Goal: Communication & Community: Answer question/provide support

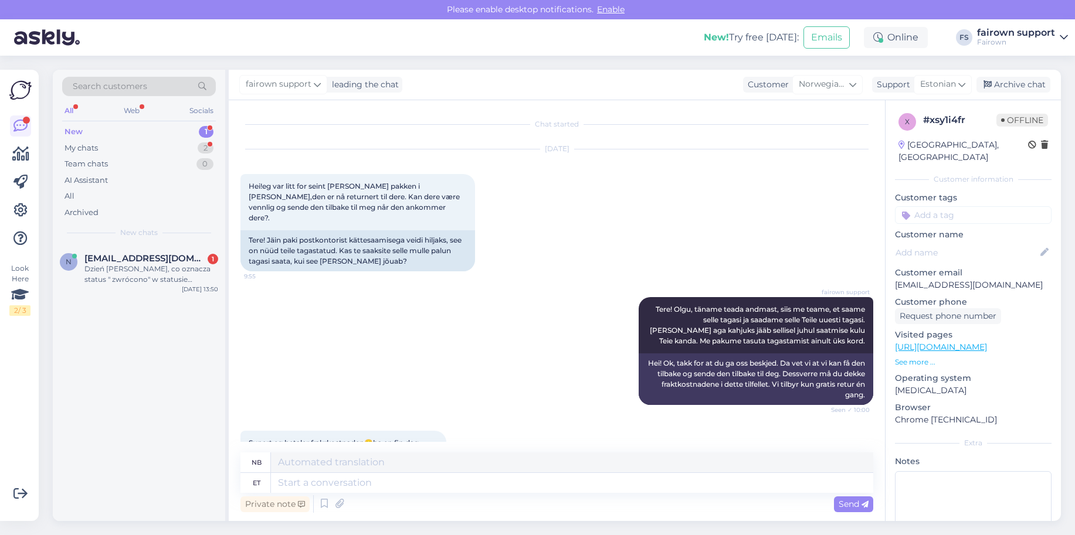
scroll to position [240, 0]
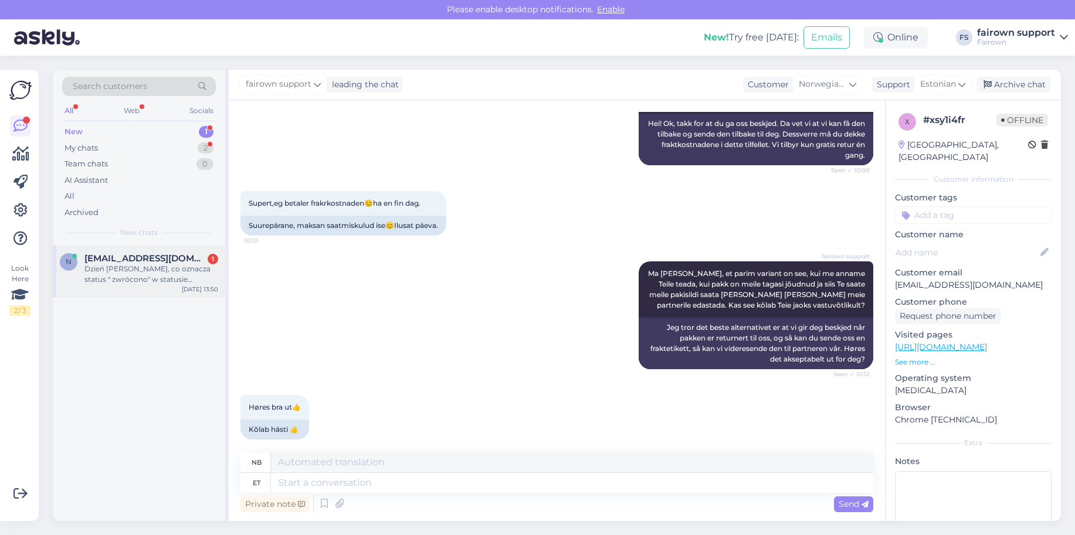
click at [96, 270] on div "Dzień [PERSON_NAME], co oznacza status " zwrócono" w statusie wniosku?" at bounding box center [151, 274] width 134 height 21
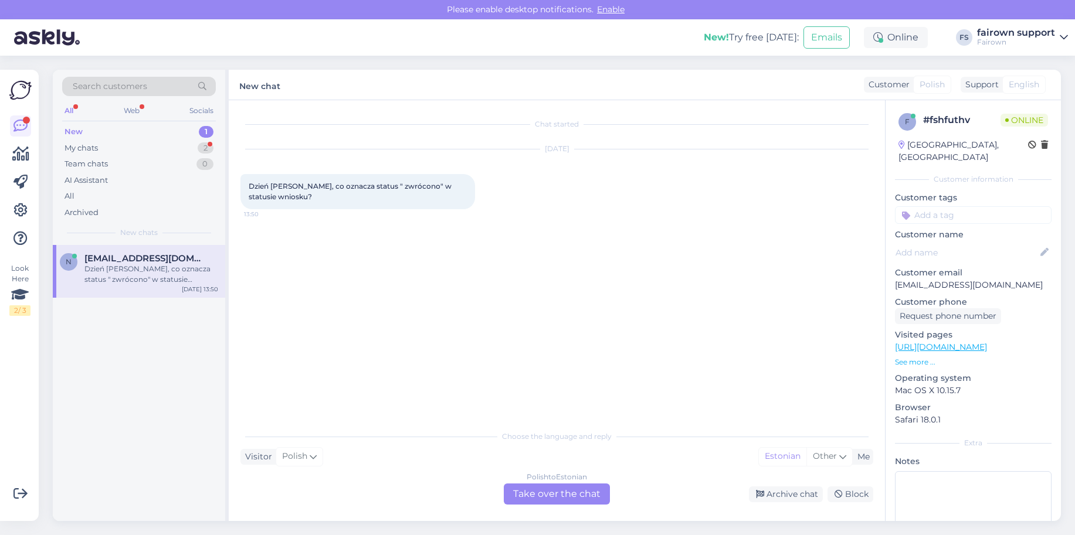
click at [589, 497] on div "Polish to Estonian Take over the chat" at bounding box center [557, 494] width 106 height 21
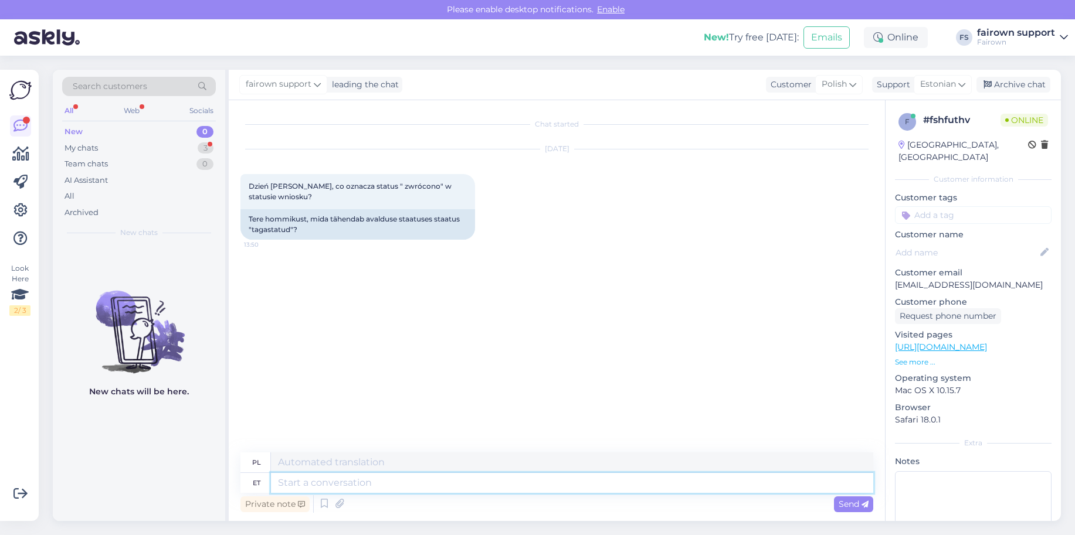
click at [445, 481] on textarea at bounding box center [572, 483] width 602 height 20
type textarea "Tere!"
type textarea "Cześć!"
type textarea "Tere! See tä"
type textarea "Cześć! To"
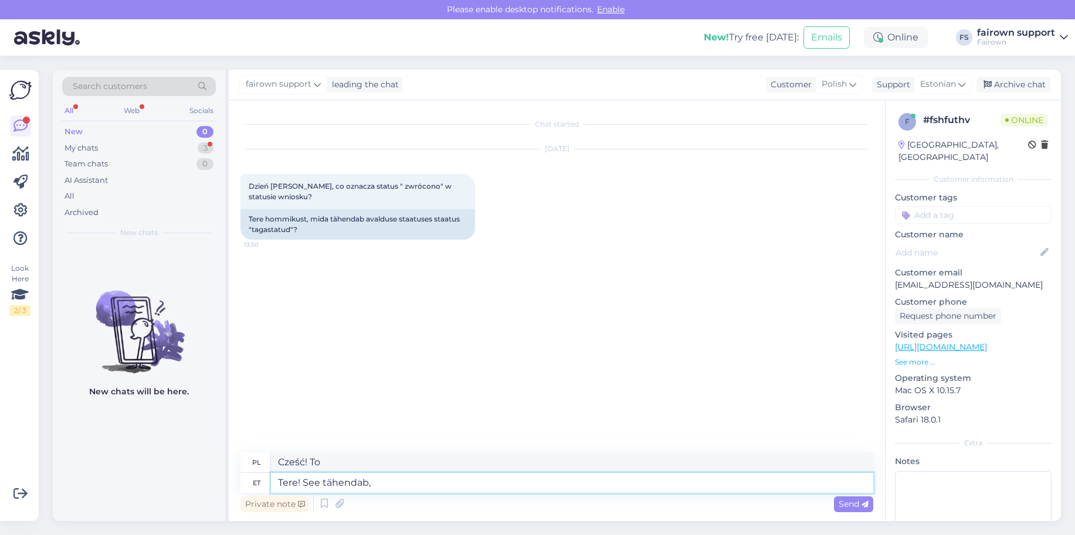
type textarea "Tere! See tähendab, e"
type textarea "Cześć! To znaczy,"
type textarea "Tere! See tähendab, et"
type textarea "Cześć! To znaczy, że"
type textarea "Tere! See tähendab, et seade"
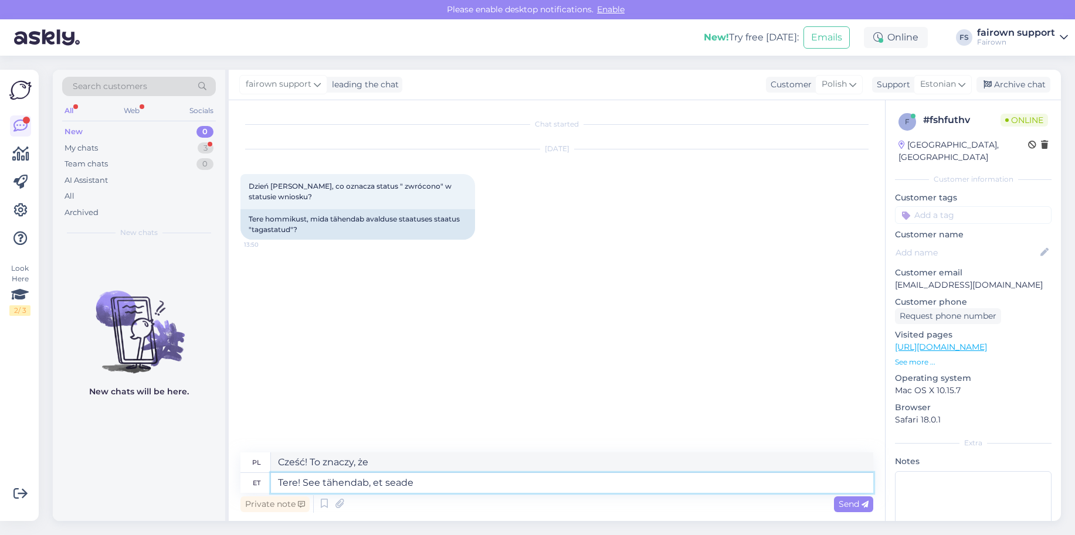
type textarea "Witaj! To oznacza, że ​​urządzenie"
type textarea "Tere! See tähendab, et seadeon t"
type textarea "Witaj! To oznacza, że ​​urządzenie jest"
type textarea "Tere! See tähendab, et tel"
type textarea "Cześć! To znaczy, że"
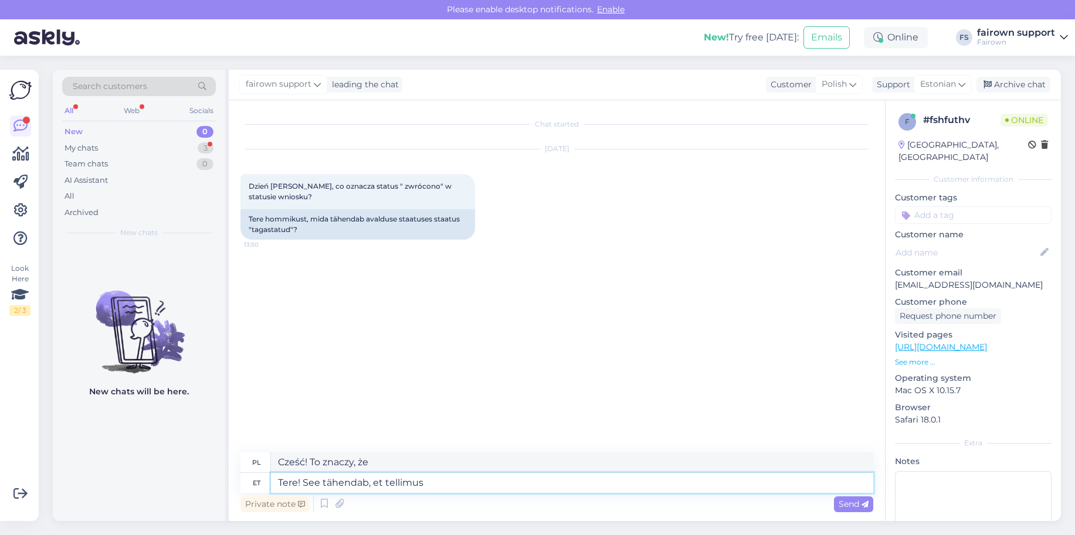
type textarea "Tere! See tähendab, et tellimus o"
type textarea "Witaj! To znaczy, że zamówienie"
type textarea "Tere! See tähendab, et tellimus on tü"
type textarea "Witaj! To znaczy, że zamówienie jest"
type textarea "Tere! See tähendab, et tellimus on tühistatud."
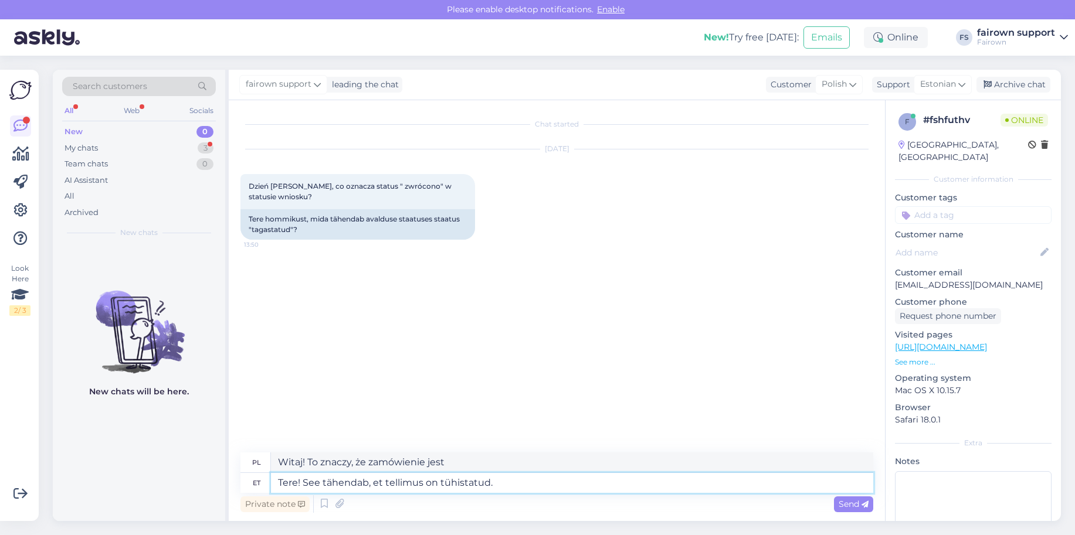
type textarea "Witaj! To oznacza, że ​​zamówienie zostało anulowane."
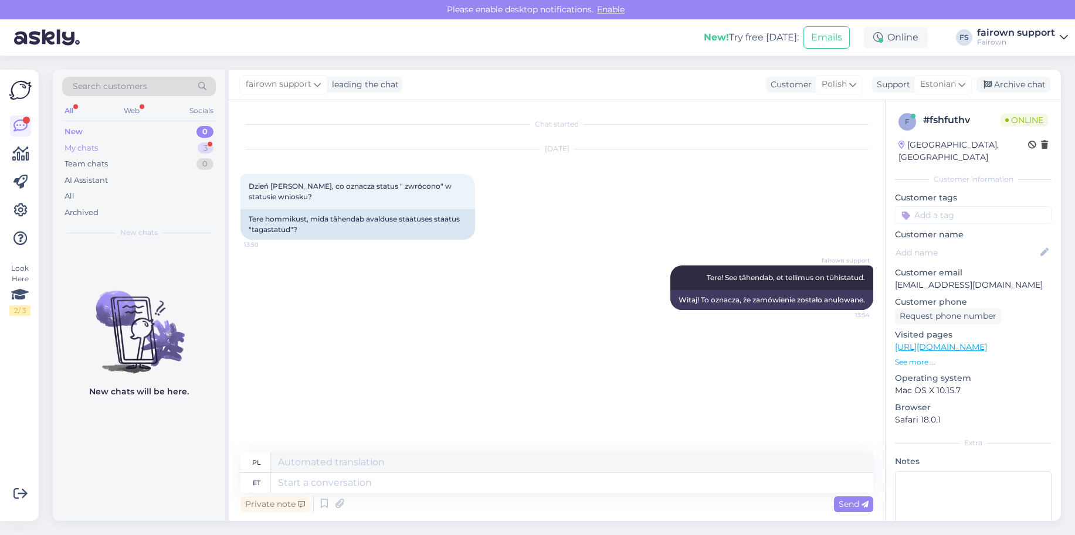
click at [174, 148] on div "My chats 3" at bounding box center [139, 148] width 154 height 16
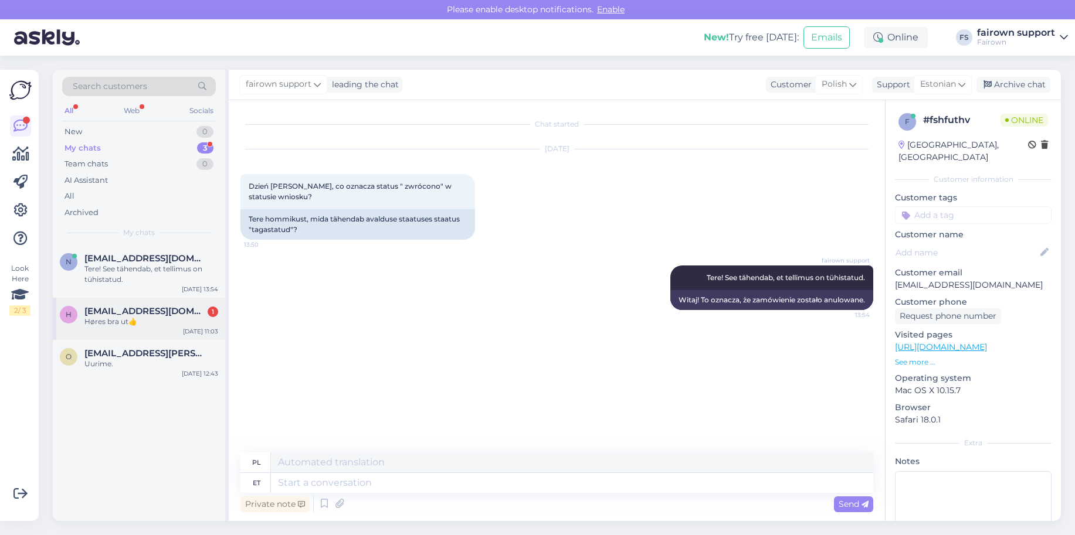
click at [137, 314] on span "[EMAIL_ADDRESS][DOMAIN_NAME]" at bounding box center [145, 311] width 122 height 11
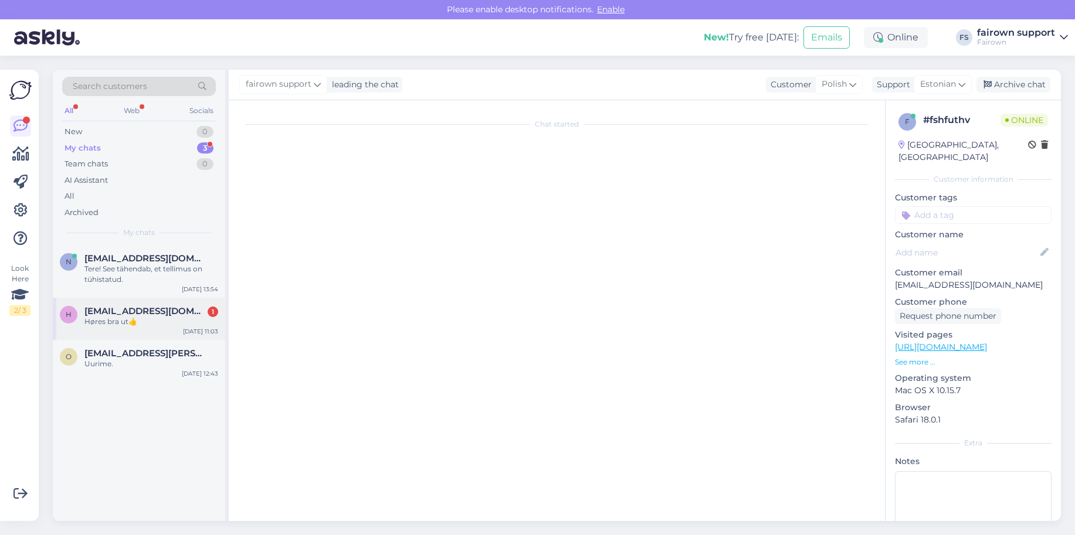
scroll to position [240, 0]
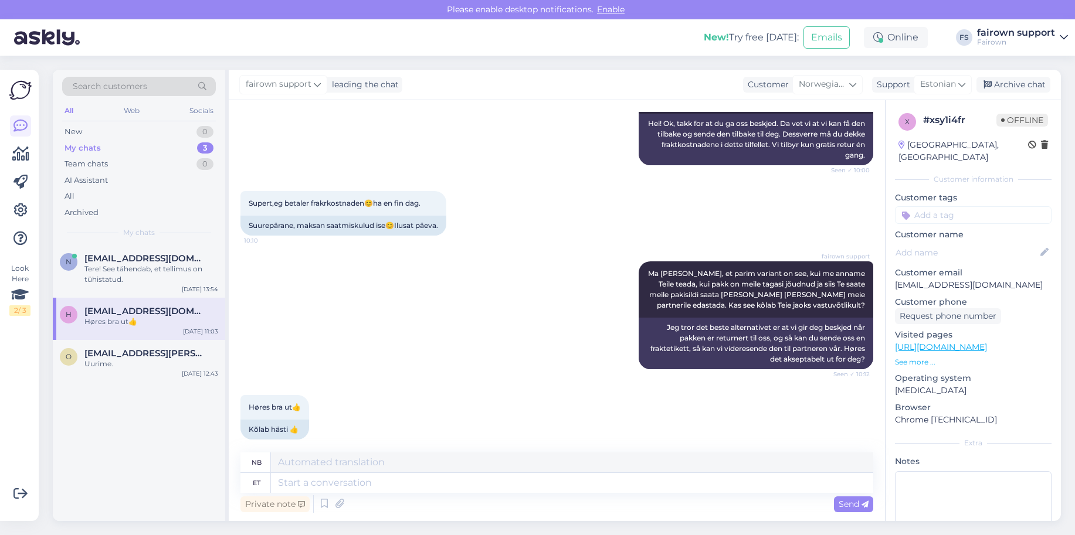
click at [1035, 279] on p "[EMAIL_ADDRESS][DOMAIN_NAME]" at bounding box center [973, 285] width 157 height 12
drag, startPoint x: 1035, startPoint y: 274, endPoint x: 912, endPoint y: 277, distance: 123.7
click at [911, 279] on p "[EMAIL_ADDRESS][DOMAIN_NAME]" at bounding box center [973, 285] width 157 height 12
copy p "[EMAIL_ADDRESS][DOMAIN_NAME]"
click at [1018, 87] on div "Archive chat" at bounding box center [1013, 85] width 74 height 16
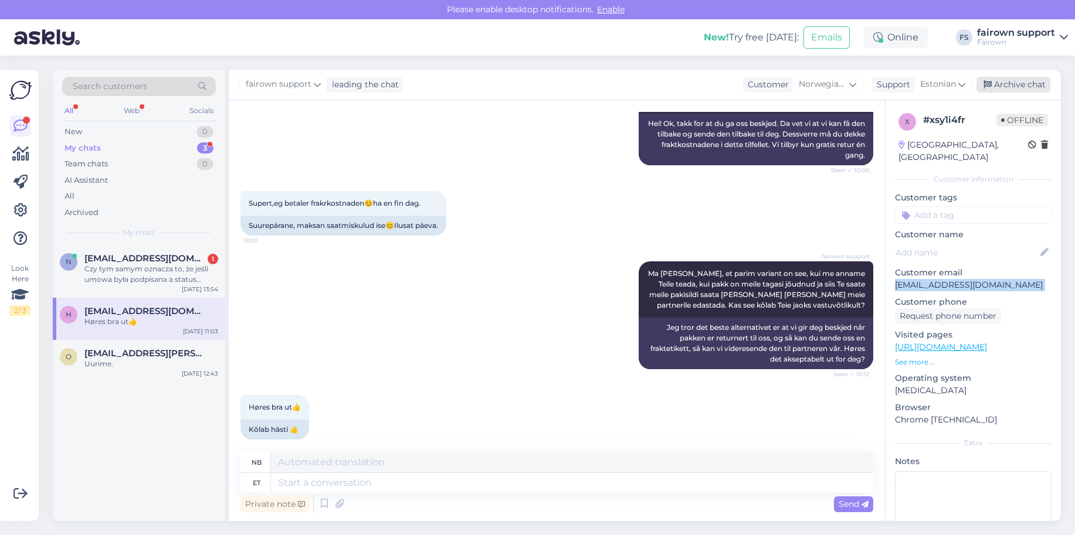
scroll to position [228, 0]
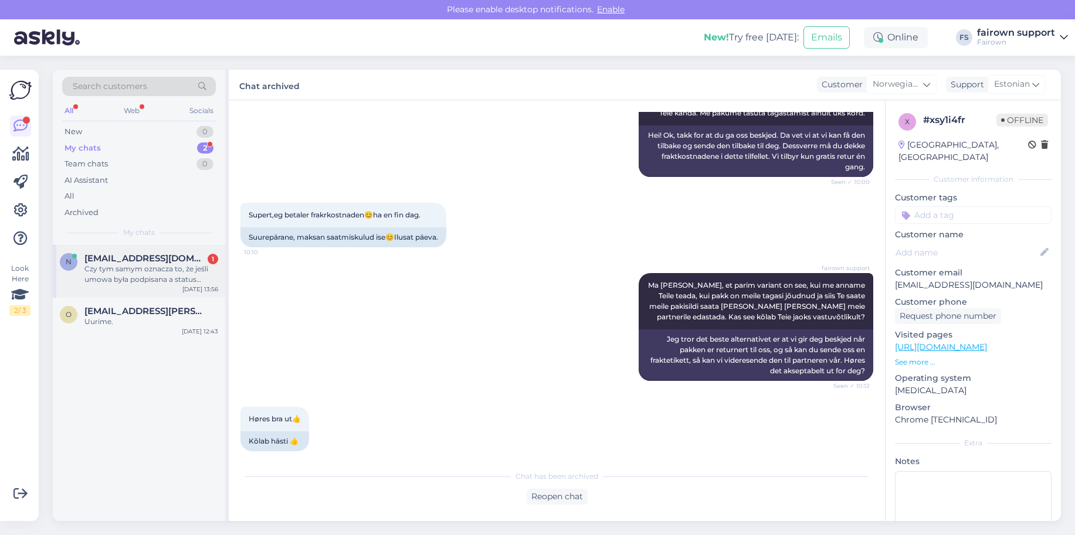
click at [149, 280] on div "Czy tym samym oznacza to, że jeśli umowa była podpisana a status rownież jest "…" at bounding box center [151, 274] width 134 height 21
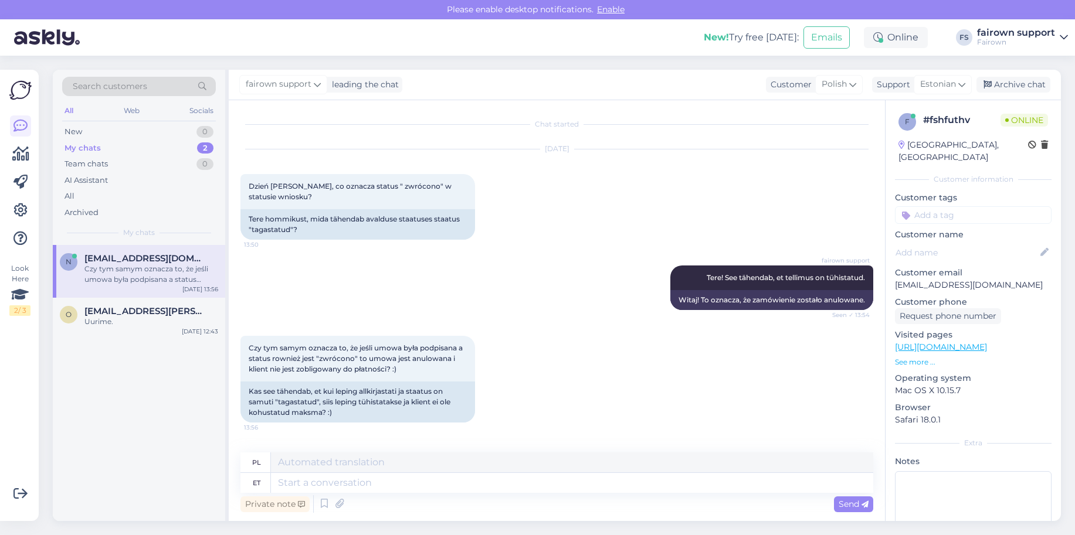
click at [369, 497] on div "Private note Send" at bounding box center [556, 504] width 633 height 22
click at [367, 488] on textarea at bounding box center [572, 483] width 602 height 20
type textarea "Kas"
type textarea "Jest"
type textarea "Kas kliendile"
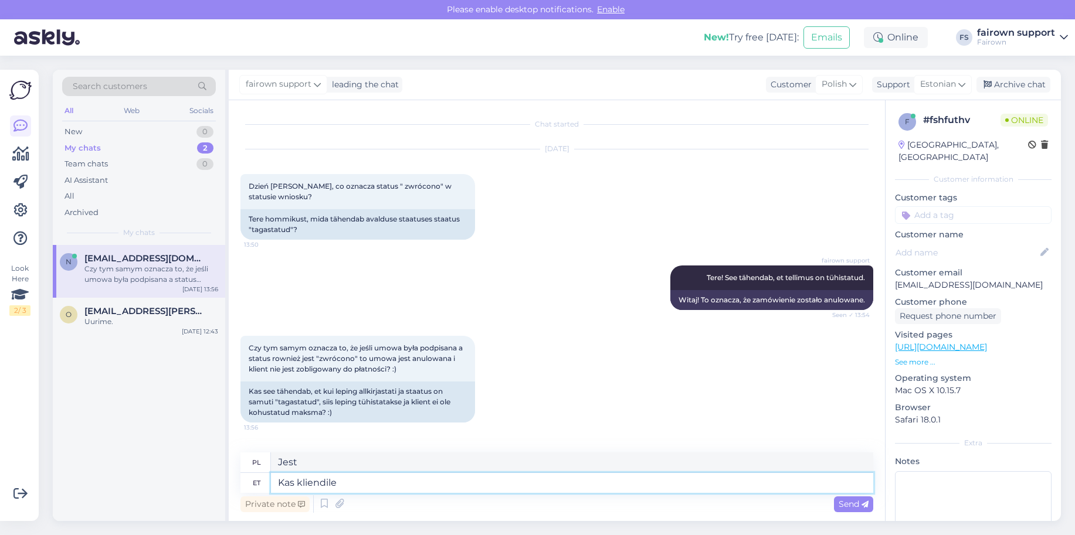
type textarea "Czy to dla klienta?"
type textarea "Kas kliendil on"
type textarea "Czy klient"
type textarea "Kas kliendil on se"
type textarea "Czy klient ma"
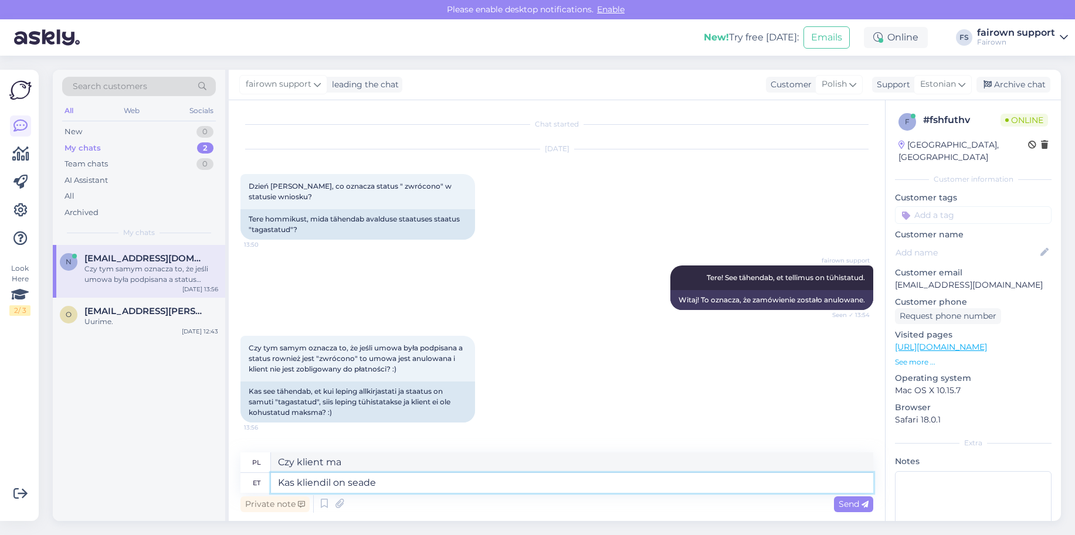
type textarea "Kas kliendil on seade"
type textarea "Czy klient ma urządzenie?"
type textarea "Kas kliendil on seade üle"
type textarea "Czy klient ma urządzenie przy sobie?"
type textarea "Kas kliendil on seade üle antud?"
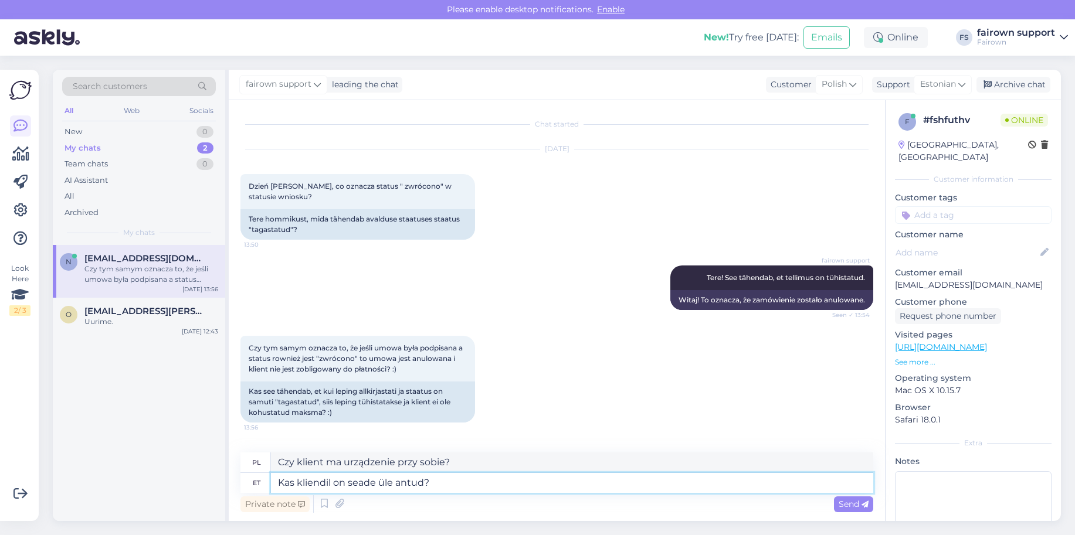
type textarea "Czy urządzenie zostało przekazane klientowi?"
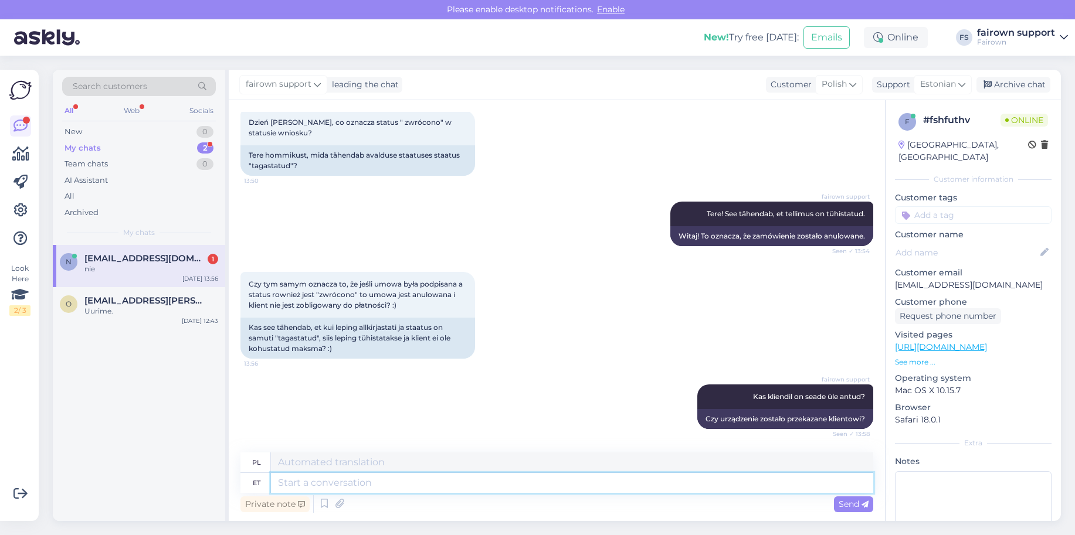
scroll to position [134, 0]
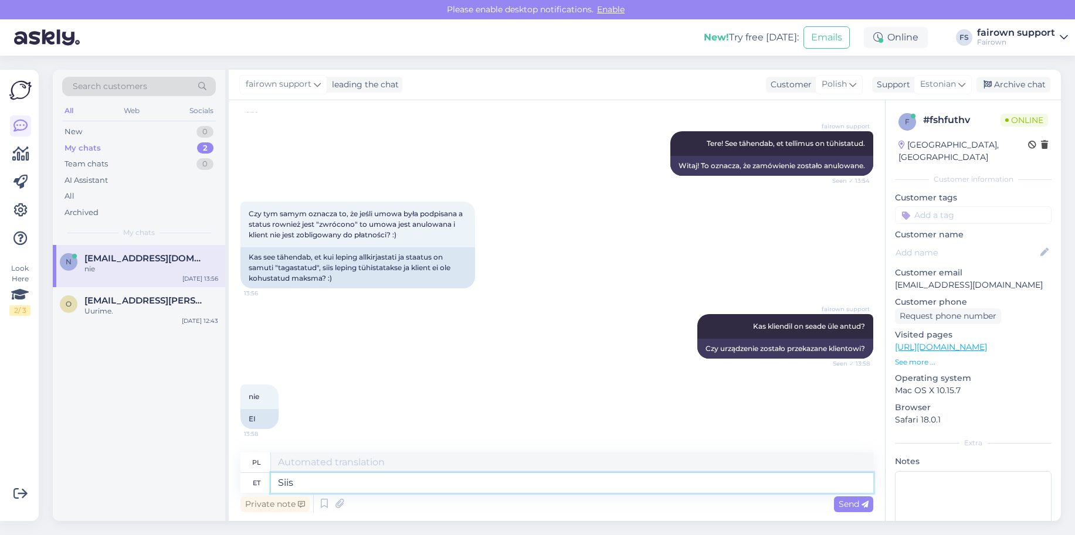
type textarea "Siis"
type textarea "Następnie"
type textarea "Siis jah,"
type textarea "W takim razie tak,"
type textarea "Siis jah, klient"
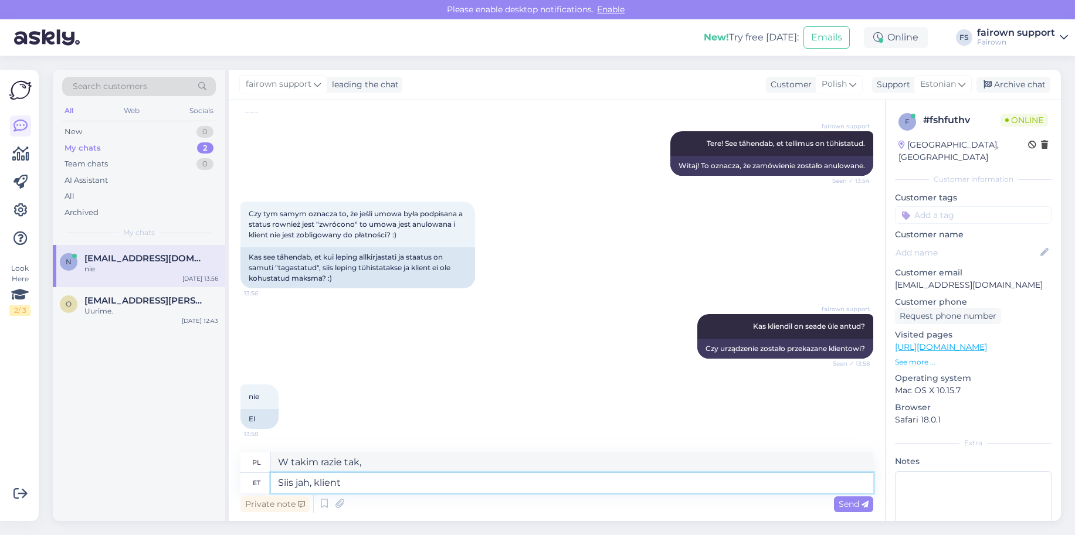
type textarea "W takim razie tak, kliencie."
type textarea "Siis jah, klient ei ol"
type textarea "W takim razie tak, klient nie"
type textarea "Siis jah, klient ei ole k"
type textarea "W takim razie tak, klient nie jest"
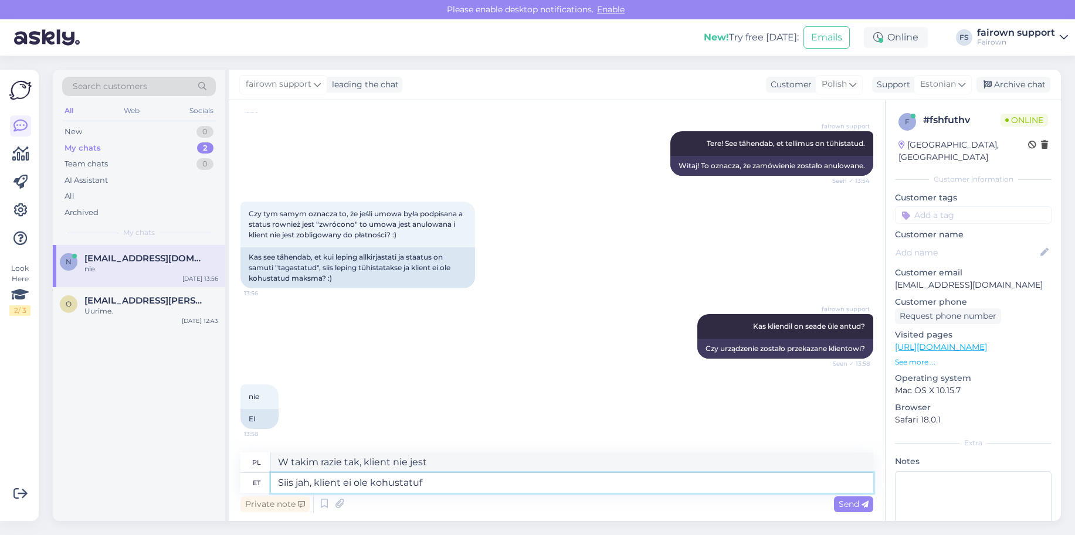
type textarea "Siis jah, klient ei ole kohustatuf"
type textarea "W takim razie tak, klient nie ma takiego obowiązku."
type textarea "Siis jah, klient ei ole kohustatud t"
type textarea "W takim razie tak, klient nie ma takiego obowiązku"
type textarea "Siis jah, klient ei ole kohustatud tasuma."
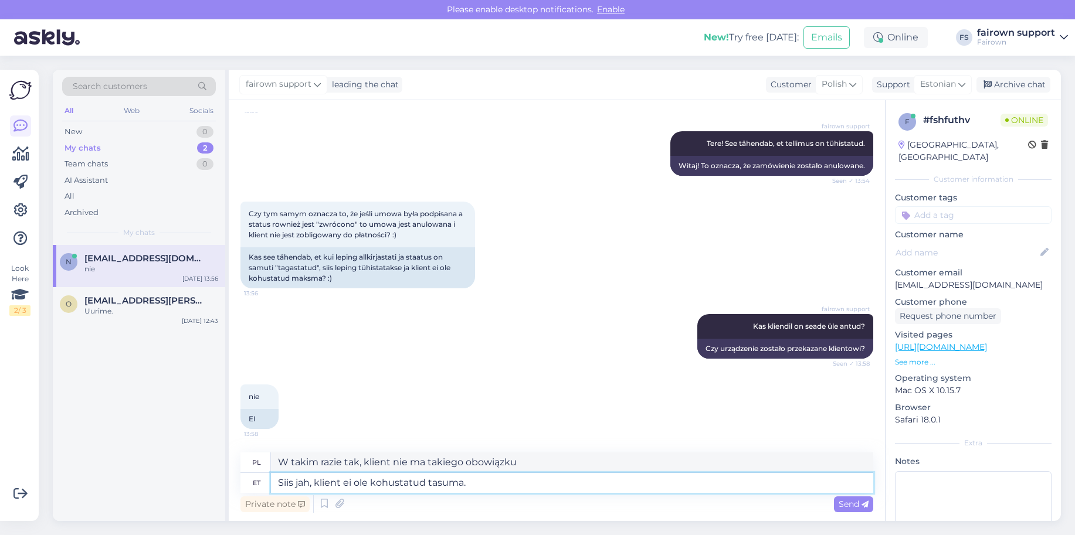
type textarea "W takim razie tak, klient nie jest zobowiązany do zapłaty."
type textarea "Siis jah, klient ei ole kohustatud tasuma. Eelduslikult on"
type textarea "W takim razie tak, klient nie ma obowiązku zapłaty. Zakładając, że"
type textarea "Siis jah, klient ei ole kohustatud tasuma. Eelduslikult on taotlus ka"
type textarea "W takim razie tak, klient nie ma obowiązku zapłaty. Zakładając, że prośba jest"
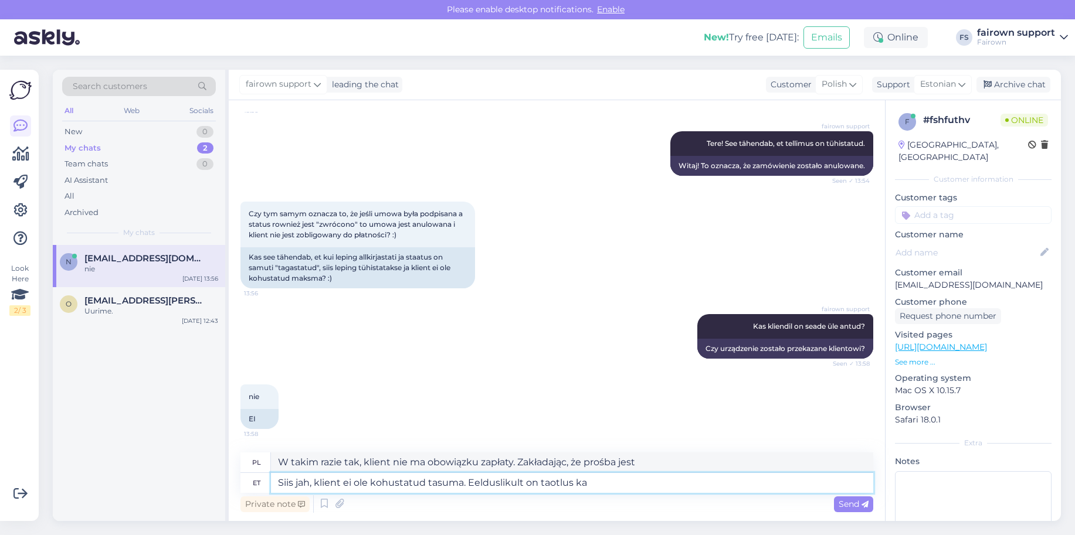
type textarea "Siis jah, klient ei ole kohustatud tasuma. Eelduslikult on taotlus ka"
type textarea "W takim razie tak, klient nie ma obowiązku zapłaty. Zakładając, że żądanie jest…"
type textarea "Siis jah, klient ei ole kohustatud tasuma. Eelduslikult on taotlus [PERSON_NAME…"
type textarea "W takim razie tak, klient nie ma obowiązku płacenia. Zakłada się, że wniosek je…"
type textarea "Siis jah, klient ei ole kohustatud tasuma. Eelduslikult on taotlus [PERSON_NAME…"
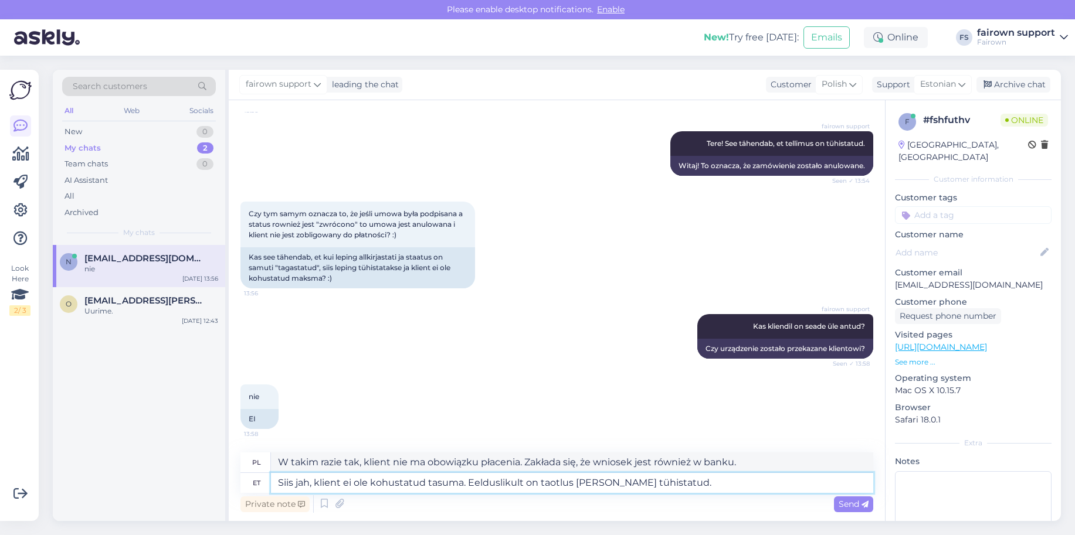
type textarea "W takim razie tak, klient nie ma obowiązku zapłaty. Zakłada się, że zlecenie zo…"
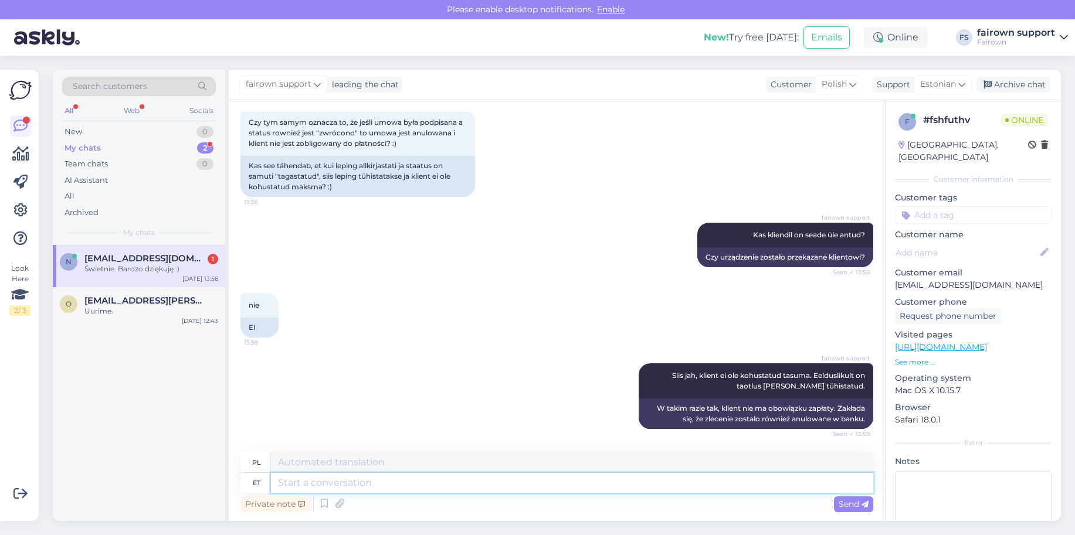
scroll to position [296, 0]
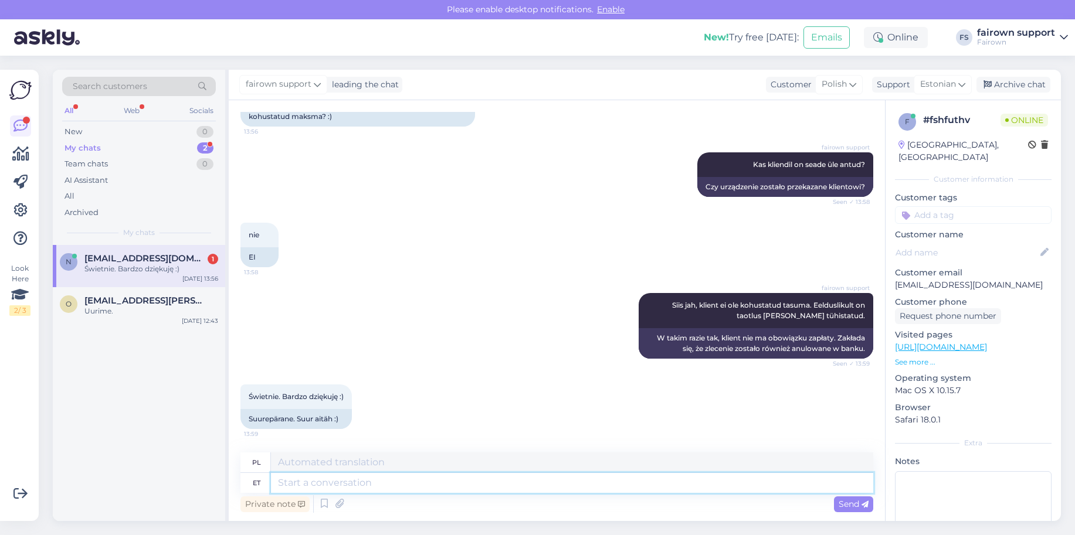
click at [353, 484] on textarea at bounding box center [572, 483] width 602 height 20
type textarea "Palun :"
type textarea "Proszę"
type textarea "Palun :)"
type textarea "Proszę :)"
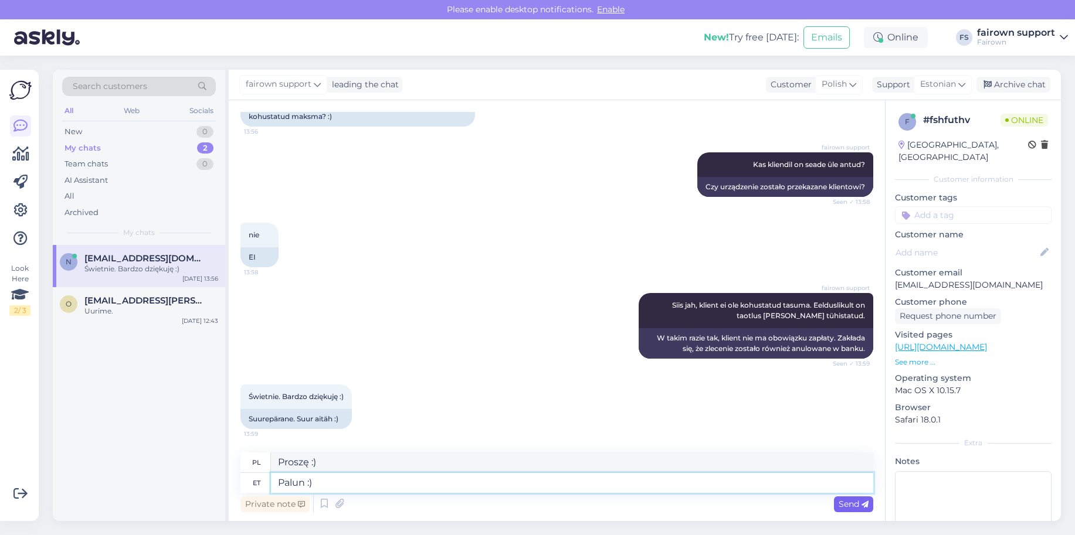
type textarea "Palun :)"
click at [844, 501] on span "Send" at bounding box center [853, 504] width 30 height 11
